Goal: Task Accomplishment & Management: Use online tool/utility

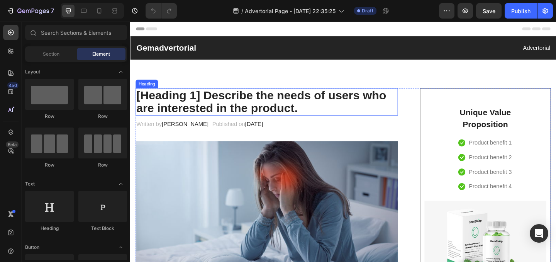
click at [199, 121] on p "[Heading 1] Describe the needs of users who are interested in the product." at bounding box center [279, 109] width 284 height 28
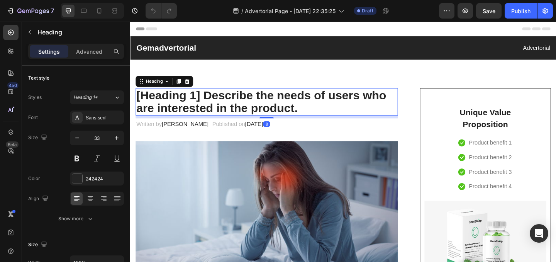
click at [214, 110] on p "[Heading 1] Describe the needs of users who are interested in the product." at bounding box center [279, 109] width 284 height 28
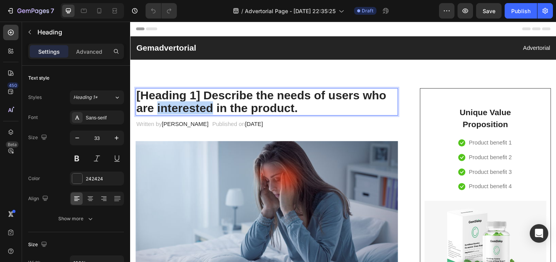
click at [214, 110] on p "[Heading 1] Describe the needs of users who are interested in the product." at bounding box center [279, 109] width 284 height 28
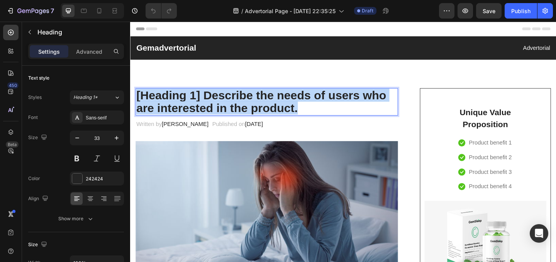
click at [214, 110] on p "[Heading 1] Describe the needs of users who are interested in the product." at bounding box center [279, 109] width 284 height 28
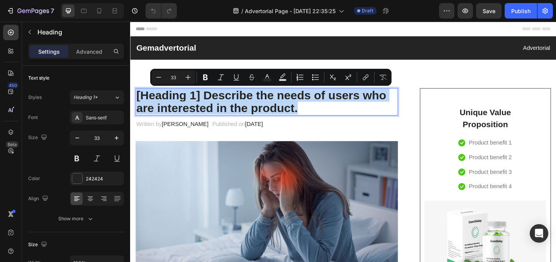
click at [214, 110] on p "[Heading 1] Describe the needs of users who are interested in the product." at bounding box center [279, 109] width 284 height 28
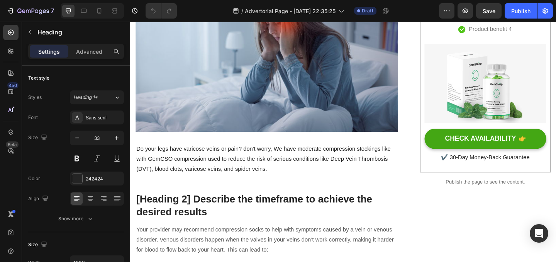
scroll to position [209, 0]
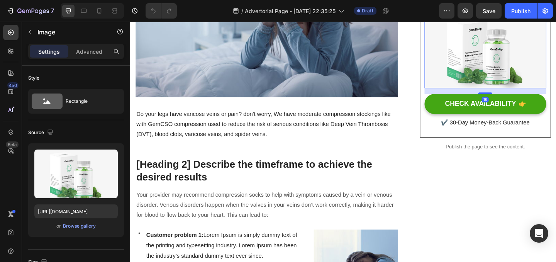
click at [530, 70] on img at bounding box center [516, 51] width 132 height 86
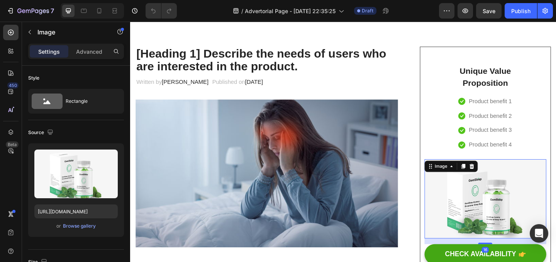
scroll to position [44, 0]
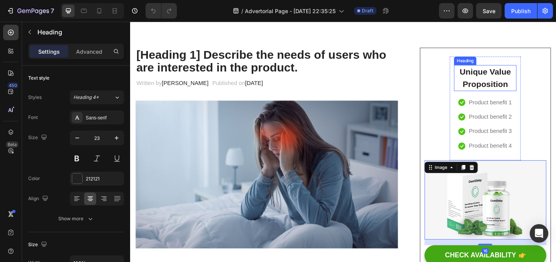
click at [520, 94] on p "Unique Value Proposition" at bounding box center [516, 83] width 66 height 27
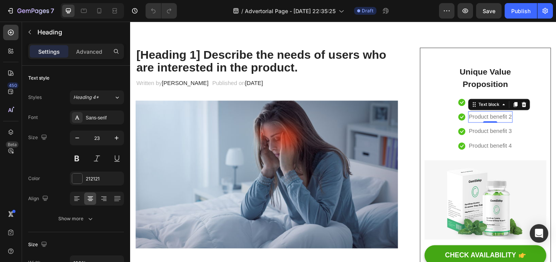
click at [519, 129] on div "Product benefit 2 Text block 0" at bounding box center [522, 125] width 48 height 13
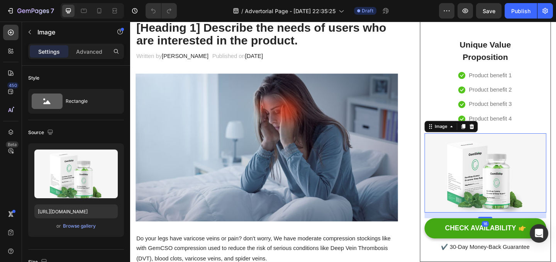
click at [466, 203] on img at bounding box center [516, 186] width 132 height 86
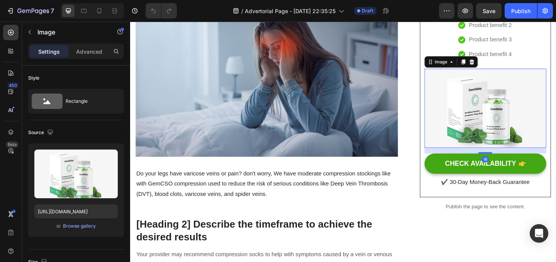
scroll to position [187, 0]
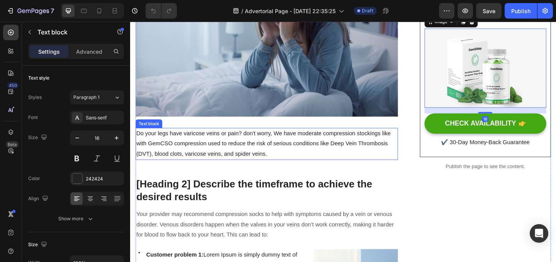
click at [333, 160] on p "Do your legs have varicose veins or pain? don't worry, We have moderate compres…" at bounding box center [279, 154] width 284 height 33
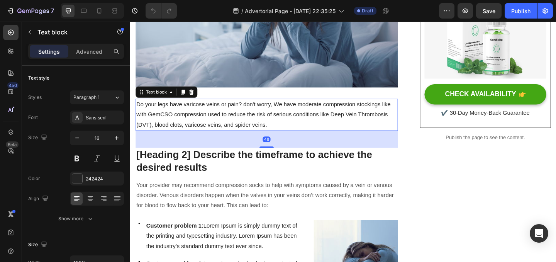
scroll to position [219, 0]
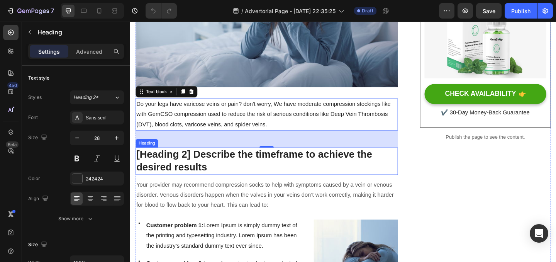
click at [306, 174] on p "[Heading 2] Describe the timeframe to achieve the desired results" at bounding box center [279, 173] width 284 height 28
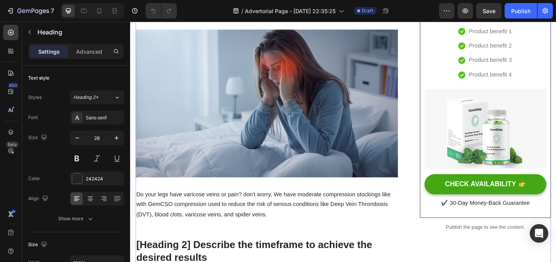
scroll to position [0, 0]
